Goal: Book appointment/travel/reservation

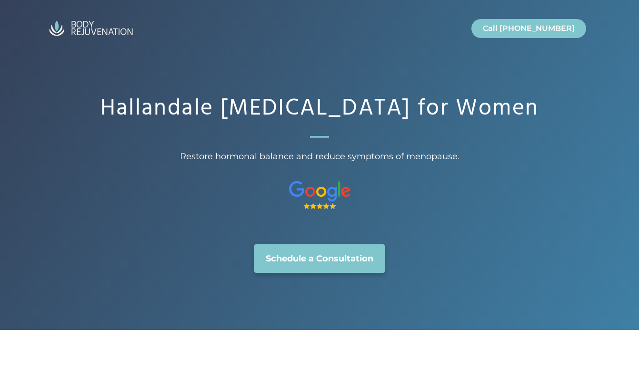
click at [98, 23] on img "Site" at bounding box center [90, 28] width 95 height 23
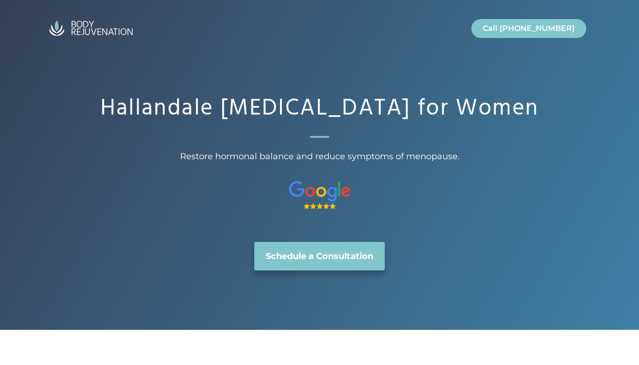
click at [334, 271] on link "Schedule a Consultation" at bounding box center [319, 256] width 130 height 29
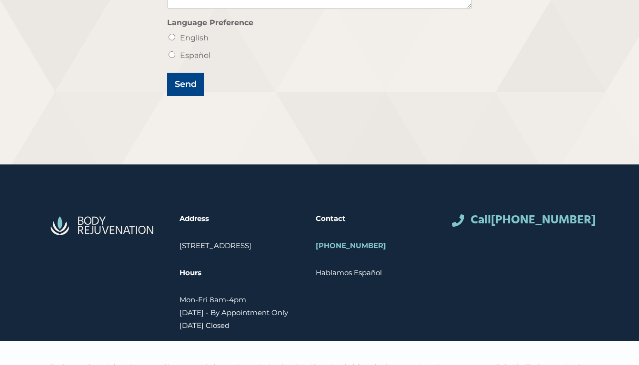
scroll to position [475, 0]
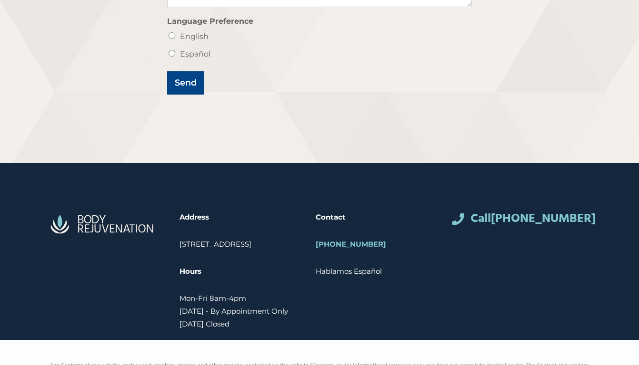
click at [346, 219] on strong "Contact" at bounding box center [331, 217] width 30 height 9
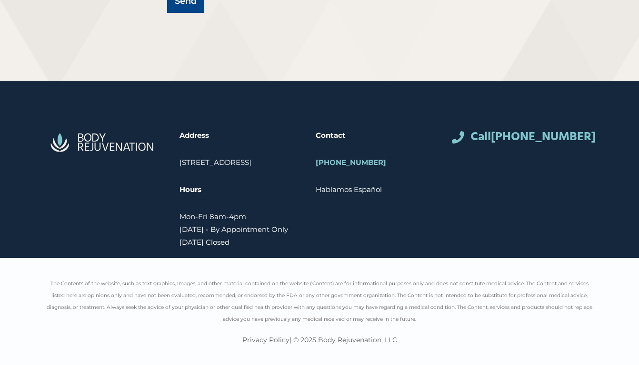
scroll to position [569, 0]
